Goal: Task Accomplishment & Management: Manage account settings

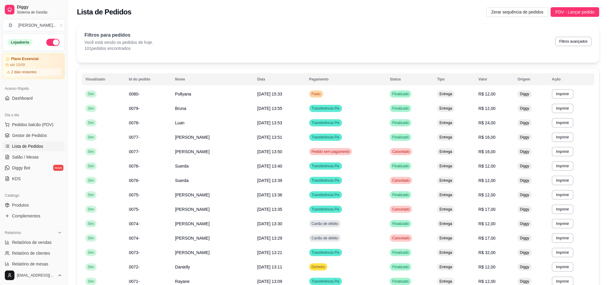
scroll to position [45, 0]
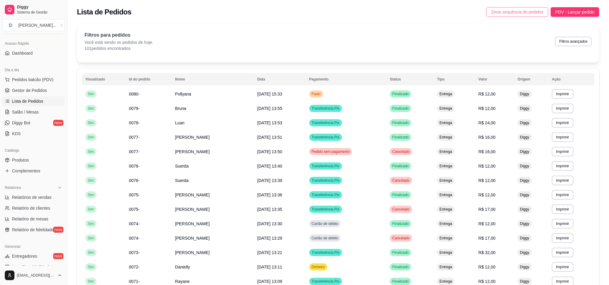
click at [540, 14] on span "Zerar sequência de pedidos" at bounding box center [517, 12] width 52 height 7
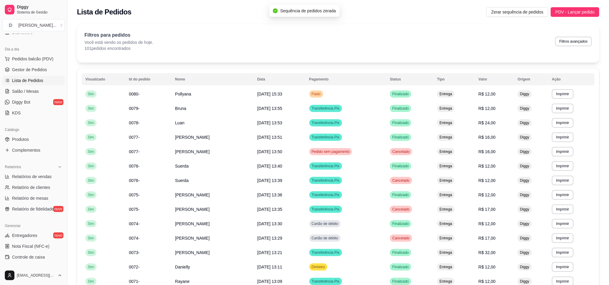
scroll to position [111, 0]
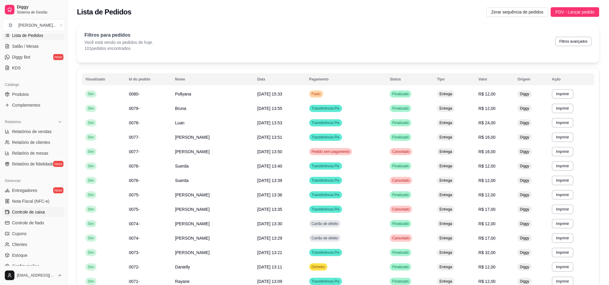
click at [28, 215] on span "Controle de caixa" at bounding box center [28, 212] width 33 height 6
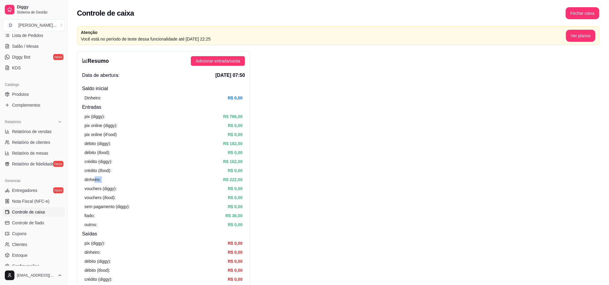
drag, startPoint x: 95, startPoint y: 181, endPoint x: 220, endPoint y: 183, distance: 124.8
click at [219, 183] on div "dinheiro: R$ 222,00" at bounding box center [164, 180] width 158 height 7
click at [220, 62] on span "Adicionar entrada/saída" at bounding box center [218, 61] width 45 height 7
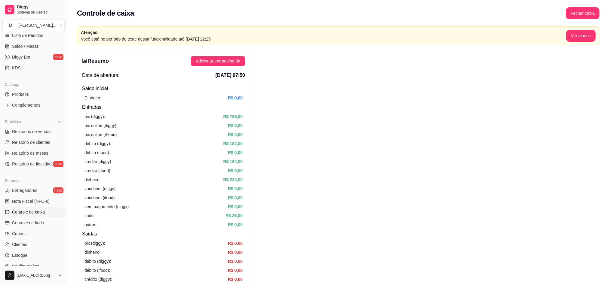
click at [314, 88] on label "Saída" at bounding box center [308, 82] width 50 height 23
click at [288, 75] on button "Saída" at bounding box center [285, 73] width 5 height 5
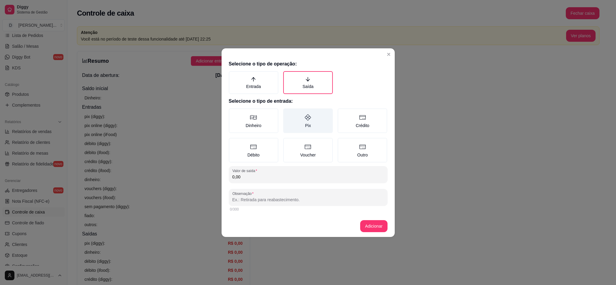
click at [310, 131] on label "Pix" at bounding box center [308, 121] width 50 height 25
click at [288, 113] on button "Pix" at bounding box center [285, 110] width 5 height 5
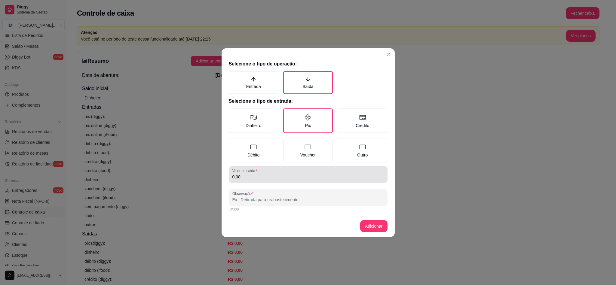
click at [275, 182] on div "Valor de saída 0,00" at bounding box center [308, 174] width 159 height 17
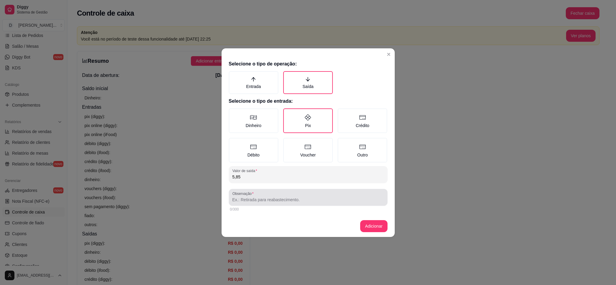
type input "5,85"
click at [272, 201] on input "Observação" at bounding box center [308, 200] width 152 height 6
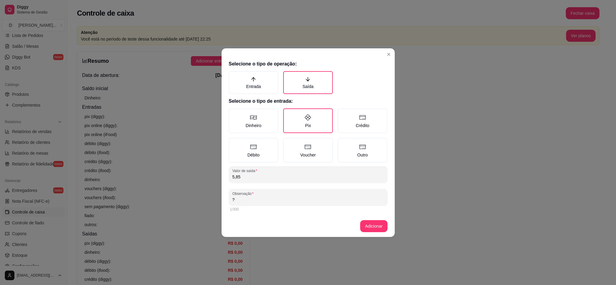
type input "?"
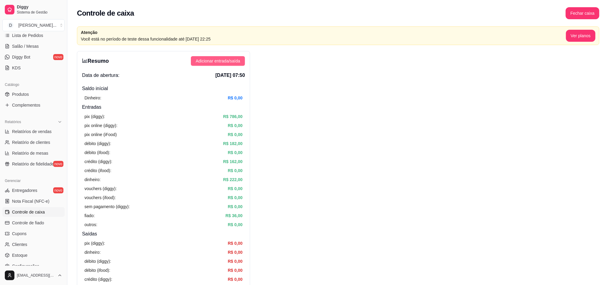
click at [198, 58] on button "Adicionar entrada/saída" at bounding box center [218, 61] width 54 height 10
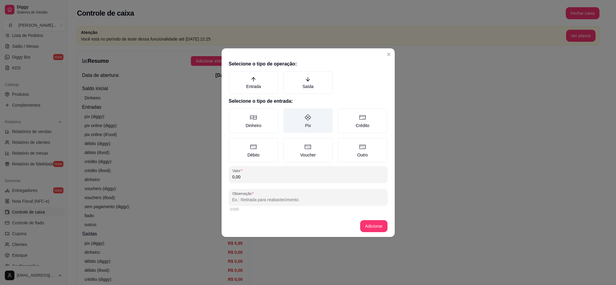
drag, startPoint x: 300, startPoint y: 83, endPoint x: 309, endPoint y: 119, distance: 37.2
click at [300, 84] on label "Saída" at bounding box center [308, 82] width 50 height 23
click at [288, 76] on button "Saída" at bounding box center [285, 73] width 5 height 5
click at [309, 122] on label "Pix" at bounding box center [308, 121] width 50 height 25
click at [288, 113] on button "Pix" at bounding box center [285, 110] width 5 height 5
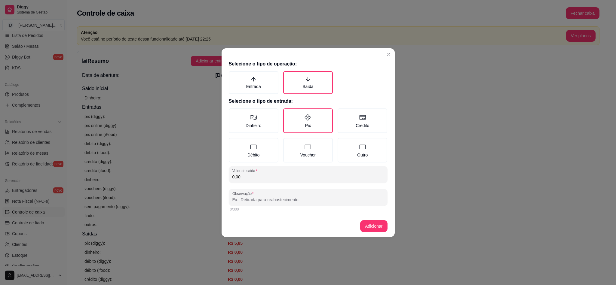
click at [264, 174] on input "0,00" at bounding box center [308, 177] width 152 height 6
type input "4,69"
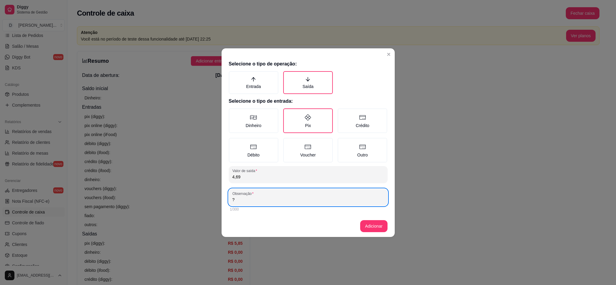
type input "?"
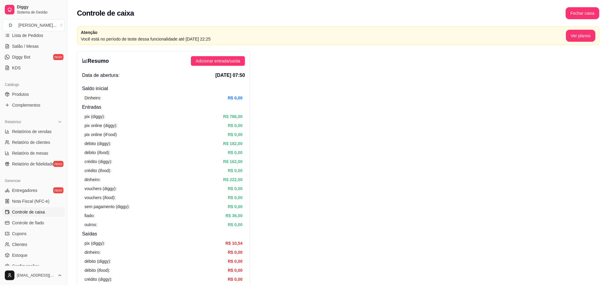
click at [227, 68] on div "Resumo Adicionar entrada/saída Data de abertura: [DATE] 07:50 Saldo inícial Din…" at bounding box center [163, 210] width 173 height 318
click at [226, 63] on span "Adicionar entrada/saída" at bounding box center [218, 61] width 45 height 7
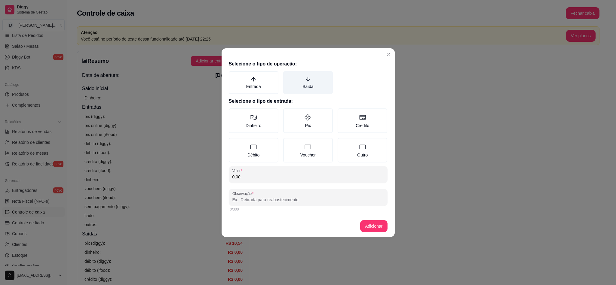
click at [294, 78] on label "Saída" at bounding box center [308, 82] width 50 height 23
click at [288, 76] on button "Saída" at bounding box center [285, 73] width 5 height 5
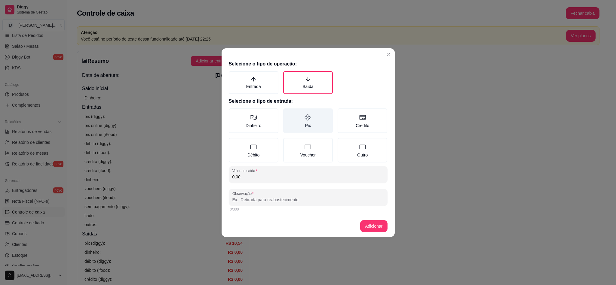
click at [307, 114] on icon at bounding box center [307, 117] width 7 height 7
click at [288, 113] on button "Pix" at bounding box center [285, 110] width 5 height 5
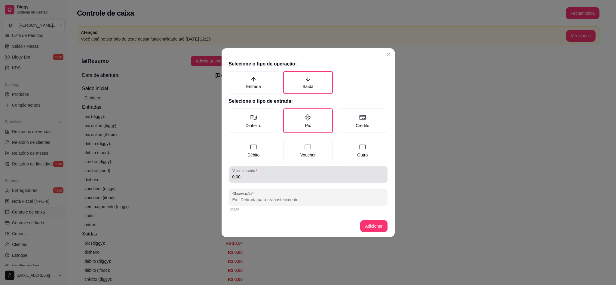
click at [263, 181] on div "Valor de saída 0,00" at bounding box center [308, 174] width 159 height 17
type input "243,16"
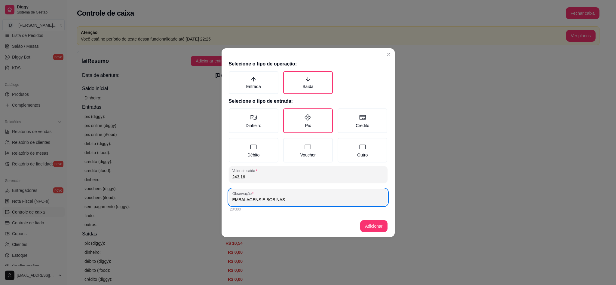
type input "EMBALAGENS E BOBINAS"
click at [359, 231] on footer "Adicionar" at bounding box center [308, 227] width 173 height 22
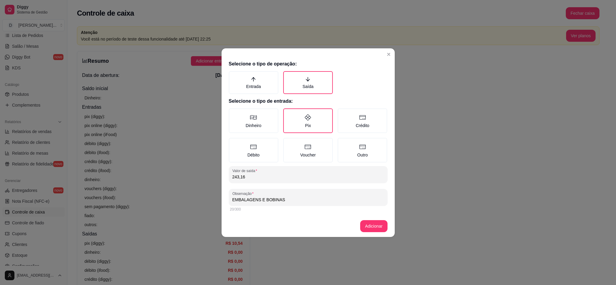
click at [360, 230] on footer "Adicionar" at bounding box center [308, 227] width 173 height 22
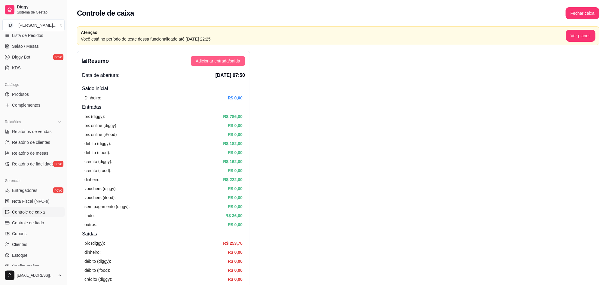
click at [208, 64] on span "Adicionar entrada/saída" at bounding box center [218, 61] width 45 height 7
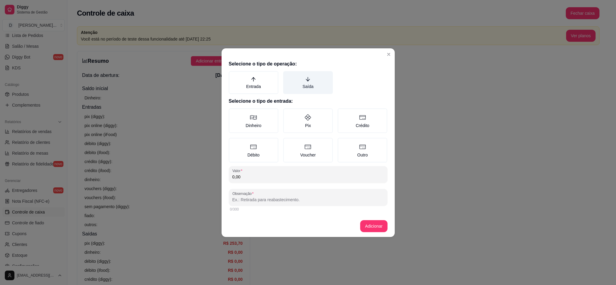
click at [308, 86] on label "Saída" at bounding box center [308, 82] width 50 height 23
click at [288, 76] on button "Saída" at bounding box center [285, 73] width 5 height 5
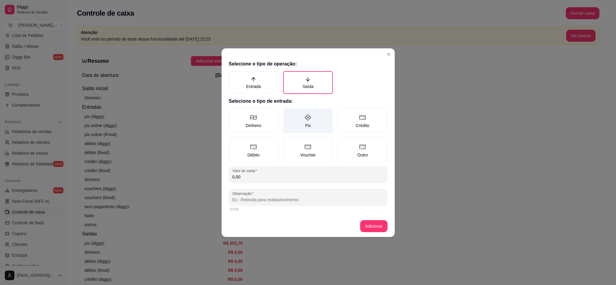
click at [312, 123] on label "Pix" at bounding box center [308, 121] width 50 height 25
click at [288, 113] on button "Pix" at bounding box center [285, 110] width 5 height 5
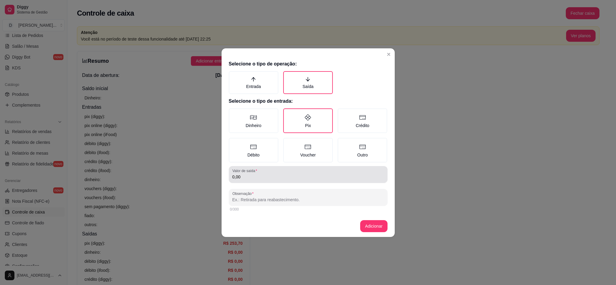
click at [288, 174] on input "0,00" at bounding box center [308, 177] width 152 height 6
type input "3,10"
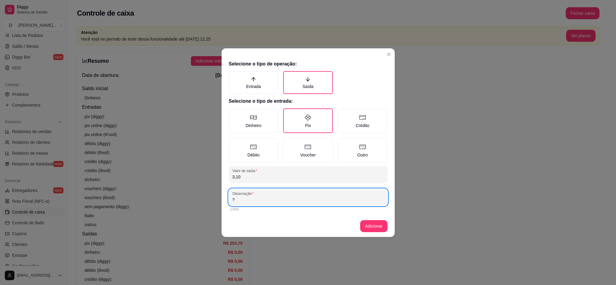
type input "?"
click at [383, 232] on footer "Adicionar" at bounding box center [308, 227] width 173 height 22
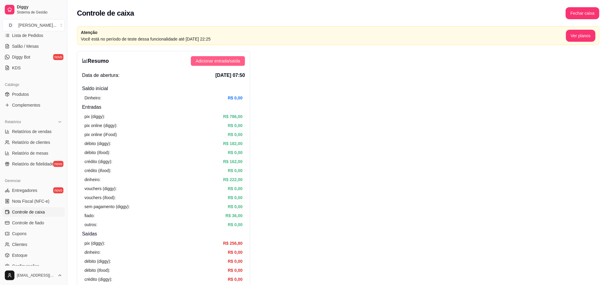
click at [217, 62] on span "Adicionar entrada/saída" at bounding box center [218, 61] width 45 height 7
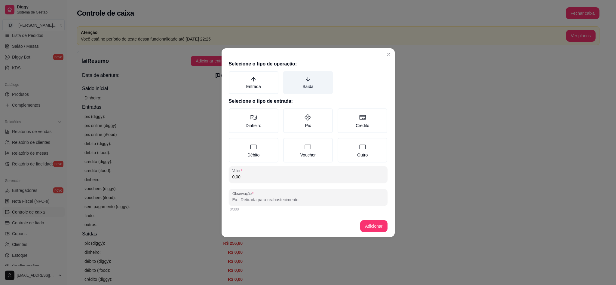
click at [297, 90] on label "Saída" at bounding box center [308, 82] width 50 height 23
click at [288, 76] on button "Saída" at bounding box center [285, 73] width 5 height 5
click at [274, 117] on label "Dinheiro" at bounding box center [254, 121] width 50 height 25
click at [233, 113] on button "Dinheiro" at bounding box center [231, 110] width 5 height 5
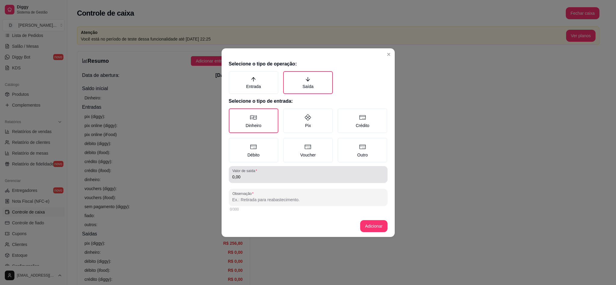
click at [251, 175] on input "0,00" at bounding box center [308, 177] width 152 height 6
type input "60,00"
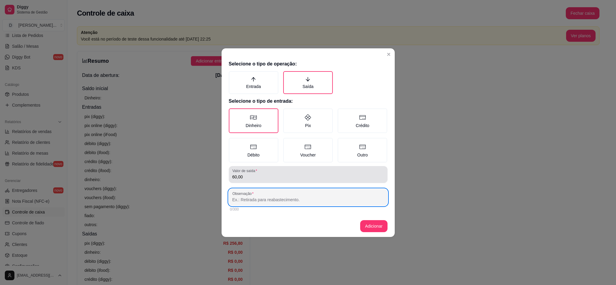
type input "K"
type input "R"
click at [257, 198] on input "[PERSON_NAME]" at bounding box center [308, 200] width 152 height 6
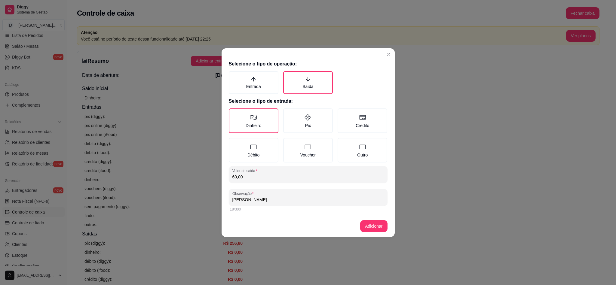
click at [257, 198] on input "[PERSON_NAME]" at bounding box center [308, 200] width 152 height 6
type input "[PERSON_NAME]"
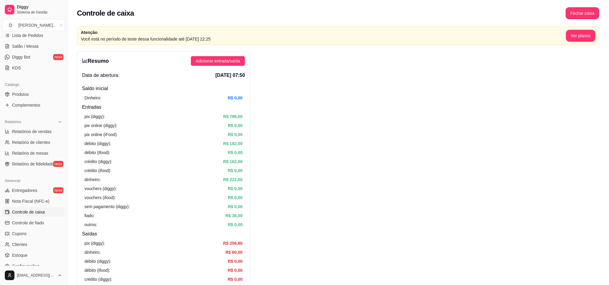
click at [226, 68] on div "Resumo Adicionar entrada/saída Data de abertura: [DATE] 07:50 Saldo inícial Din…" at bounding box center [163, 210] width 173 height 318
click at [225, 65] on button "Adicionar entrada/saída" at bounding box center [218, 61] width 54 height 10
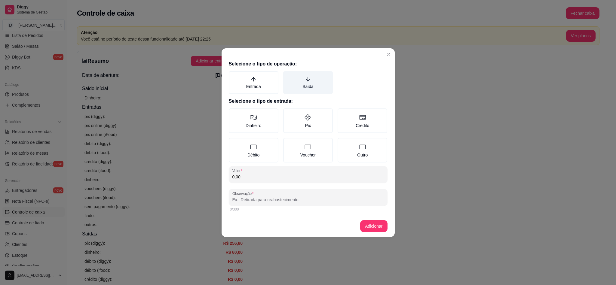
click at [299, 83] on label "Saída" at bounding box center [308, 82] width 50 height 23
click at [288, 76] on button "Saída" at bounding box center [285, 73] width 5 height 5
click at [266, 122] on label "Dinheiro" at bounding box center [254, 121] width 50 height 25
click at [233, 113] on button "Dinheiro" at bounding box center [231, 110] width 5 height 5
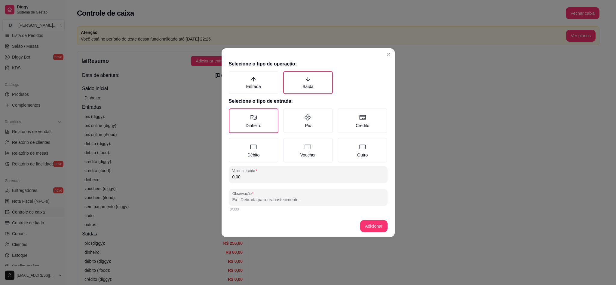
click at [252, 174] on input "0,00" at bounding box center [308, 177] width 152 height 6
type input "60,00"
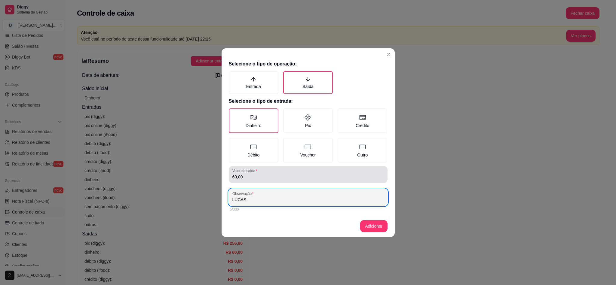
type input "LUCAS"
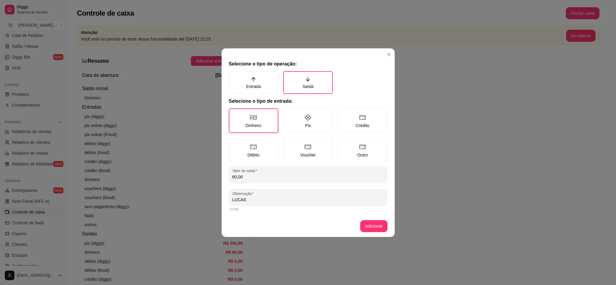
click at [269, 198] on input "LUCAS" at bounding box center [308, 200] width 152 height 6
paste input "MOTOQUEIRO"
type input "[PERSON_NAME]"
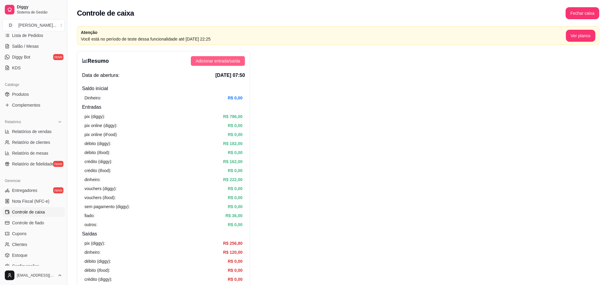
click at [219, 59] on span "Adicionar entrada/saída" at bounding box center [218, 61] width 45 height 7
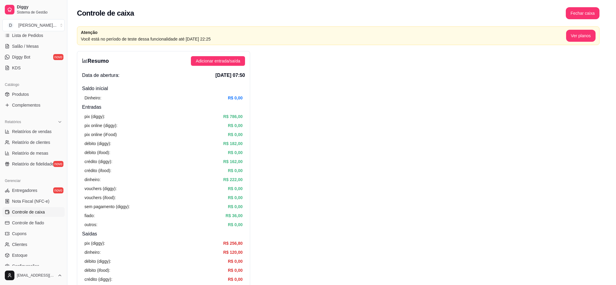
click at [306, 91] on label "Saída" at bounding box center [308, 82] width 50 height 23
click at [288, 76] on button "Saída" at bounding box center [285, 73] width 5 height 5
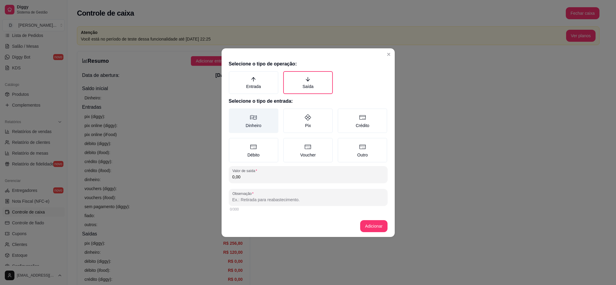
click at [265, 114] on label "Dinheiro" at bounding box center [254, 121] width 50 height 25
click at [233, 113] on button "Dinheiro" at bounding box center [231, 110] width 5 height 5
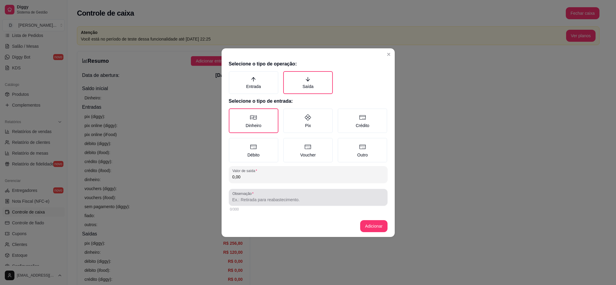
click at [259, 197] on input "Observação" at bounding box center [308, 200] width 152 height 6
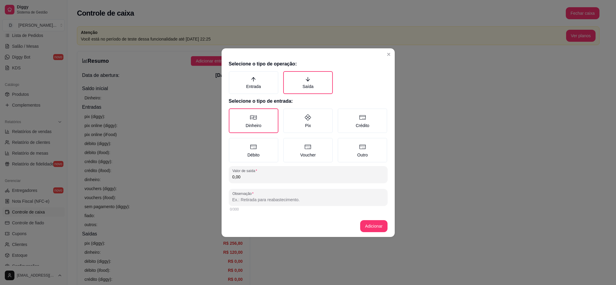
click at [251, 180] on div "0,00" at bounding box center [308, 175] width 152 height 12
type input "75,00"
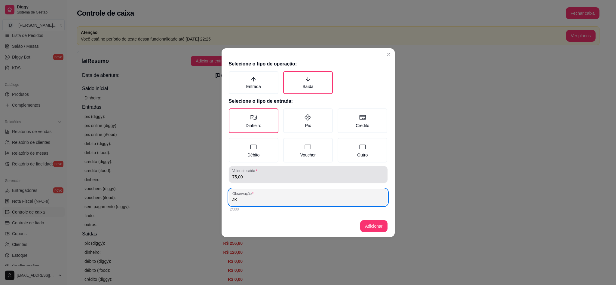
type input "J"
paste input "MOTOQUEIRO"
type input "[PERSON_NAME]"
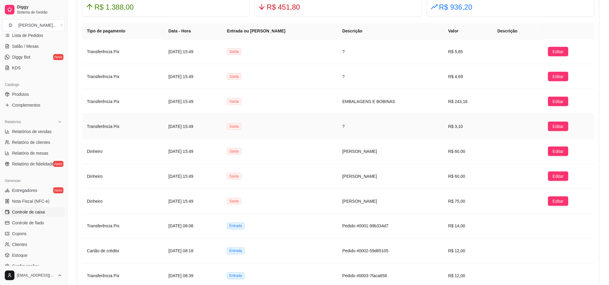
scroll to position [361, 0]
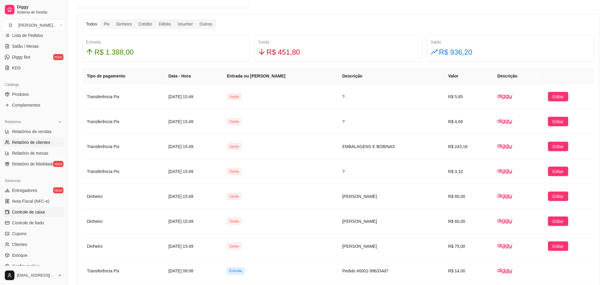
click at [44, 145] on span "Relatório de clientes" at bounding box center [31, 143] width 38 height 6
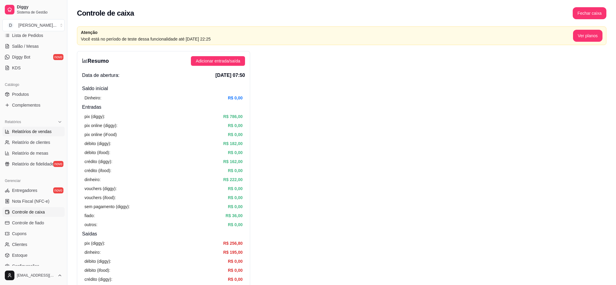
select select "30"
select select "HIGHEST_TOTAL_SPENT_WITH_ORDERS"
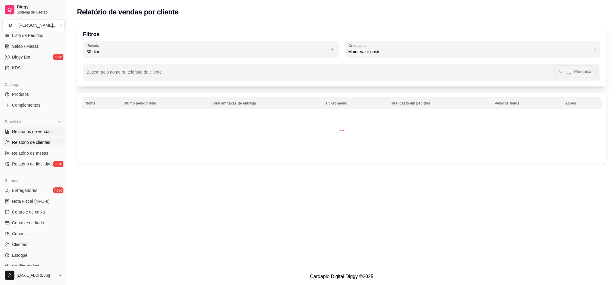
click at [39, 131] on span "Relatórios de vendas" at bounding box center [32, 132] width 40 height 6
select select "ALL"
select select "0"
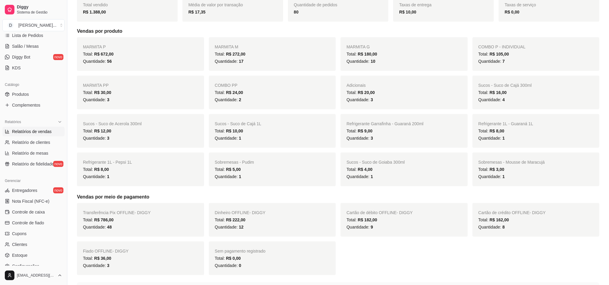
scroll to position [45, 0]
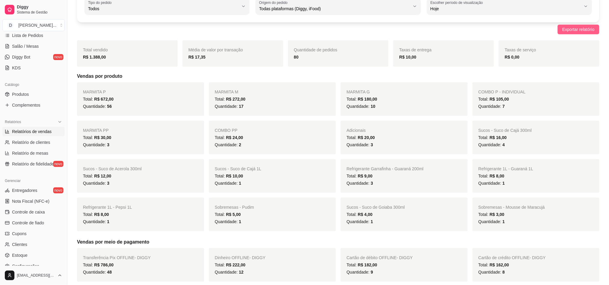
click at [573, 28] on span "Exportar relatório" at bounding box center [579, 29] width 32 height 7
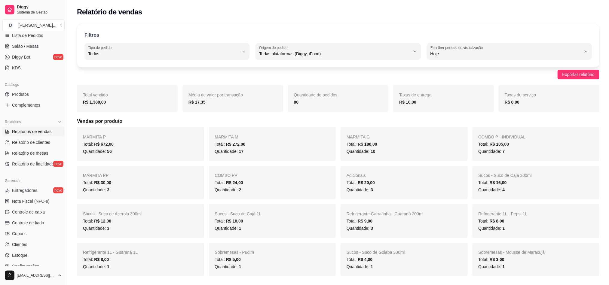
click at [30, 207] on ul "Entregadores novo Nota Fiscal (NFC-e) Controle de caixa Controle de fiado Cupon…" at bounding box center [33, 228] width 62 height 85
click at [30, 209] on span "Controle de caixa" at bounding box center [28, 212] width 33 height 6
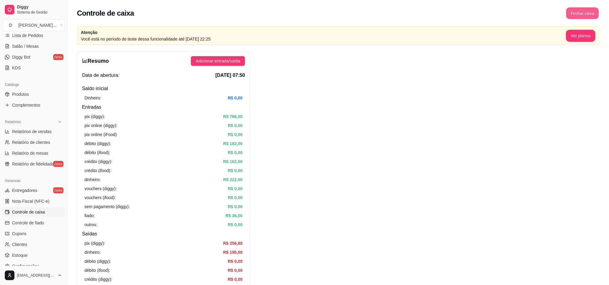
click at [571, 17] on button "Fechar caixa" at bounding box center [583, 14] width 33 height 12
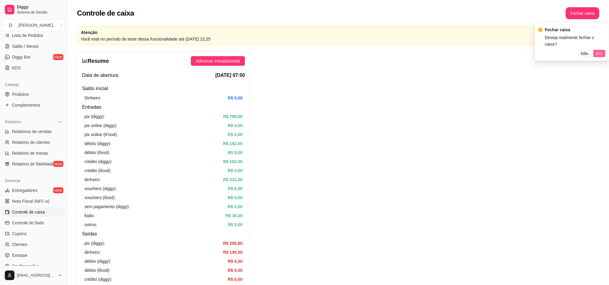
click at [595, 50] on button "Sim" at bounding box center [600, 53] width 12 height 7
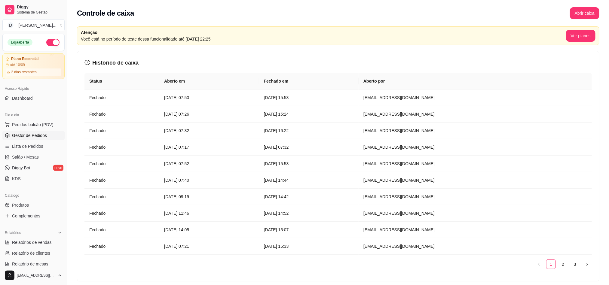
click at [28, 136] on span "Gestor de Pedidos" at bounding box center [29, 136] width 35 height 6
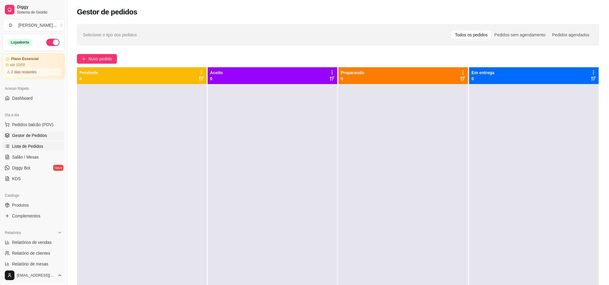
click at [29, 144] on span "Lista de Pedidos" at bounding box center [27, 146] width 31 height 6
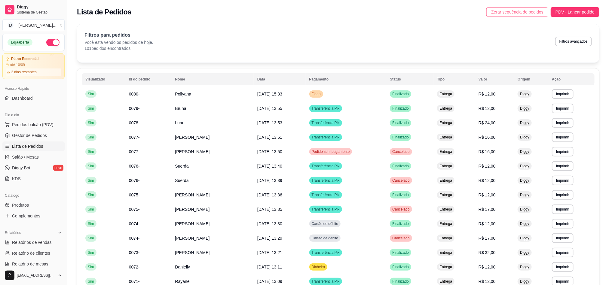
click at [535, 13] on span "Zerar sequência de pedidos" at bounding box center [517, 12] width 52 height 7
click at [15, 133] on link "Gestor de Pedidos" at bounding box center [33, 136] width 62 height 10
